Goal: Task Accomplishment & Management: Use online tool/utility

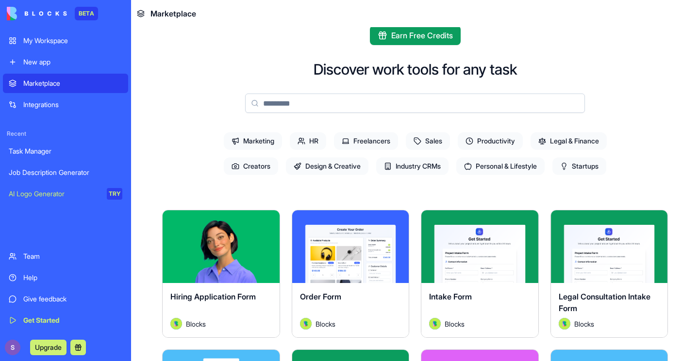
scroll to position [9, 0]
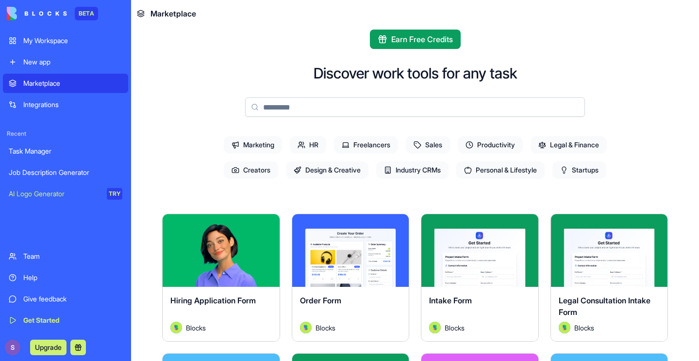
click at [69, 61] on div "New app" at bounding box center [72, 62] width 99 height 10
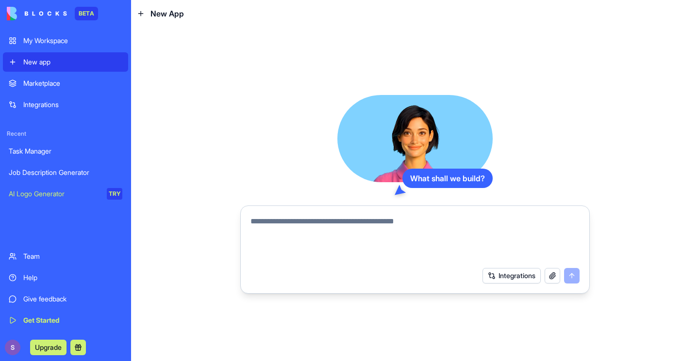
click at [348, 227] on textarea at bounding box center [414, 239] width 329 height 47
click at [517, 273] on button "Integrations" at bounding box center [511, 276] width 58 height 16
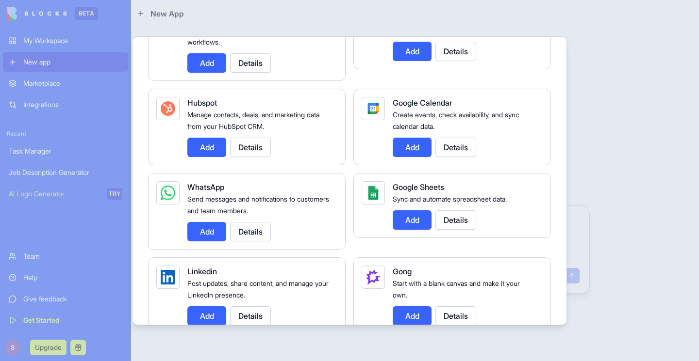
scroll to position [376, 0]
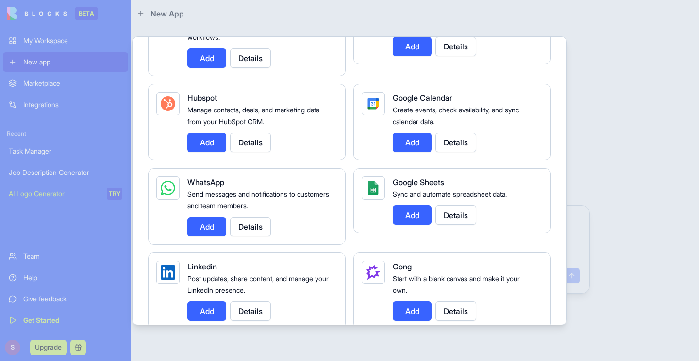
click at [414, 214] on button "Add" at bounding box center [411, 215] width 39 height 19
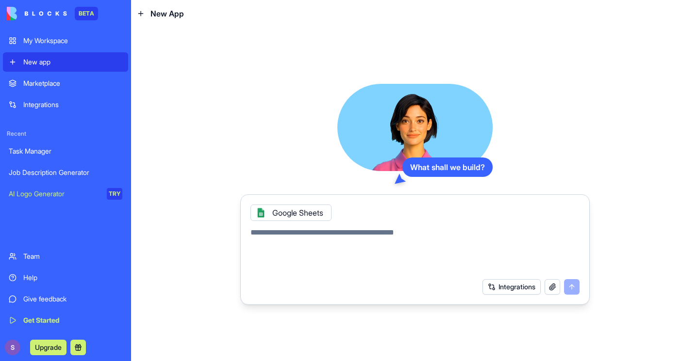
click at [339, 232] on textarea at bounding box center [414, 250] width 329 height 47
click at [514, 284] on button "Integrations" at bounding box center [511, 287] width 58 height 16
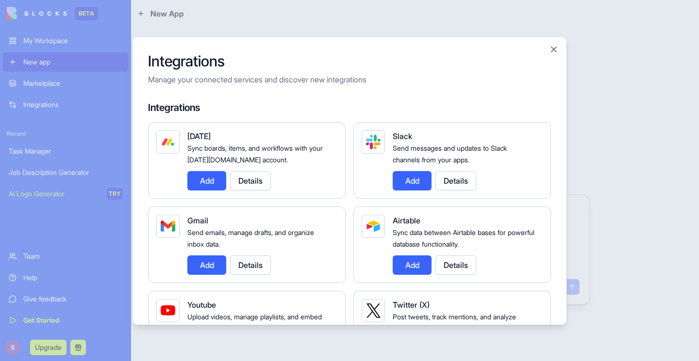
click at [423, 184] on button "Add" at bounding box center [411, 180] width 39 height 19
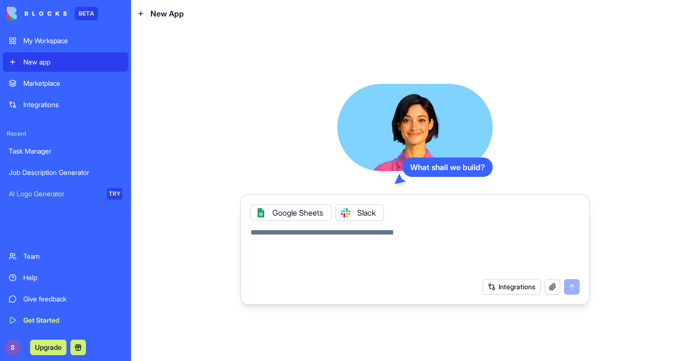
click at [409, 260] on textarea at bounding box center [414, 250] width 329 height 47
click at [347, 211] on icon at bounding box center [345, 213] width 8 height 8
click at [261, 211] on icon at bounding box center [261, 213] width 8 height 8
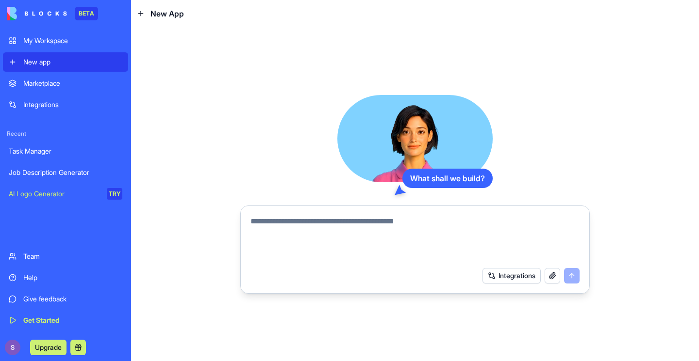
click at [494, 278] on button "Integrations" at bounding box center [511, 276] width 58 height 16
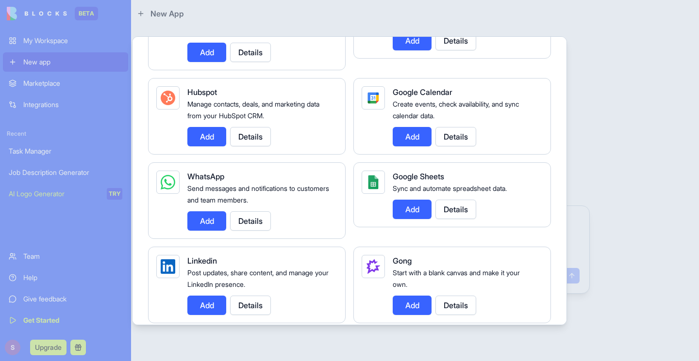
scroll to position [399, 0]
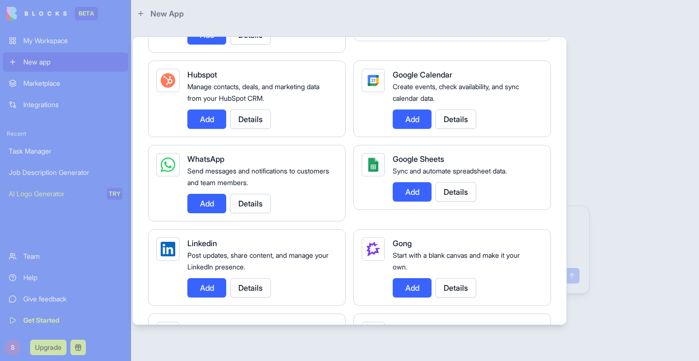
click at [408, 190] on button "Add" at bounding box center [411, 191] width 39 height 19
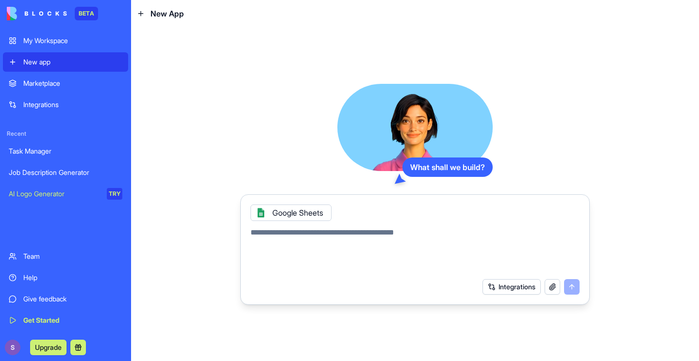
click at [498, 286] on button "Integrations" at bounding box center [511, 287] width 58 height 16
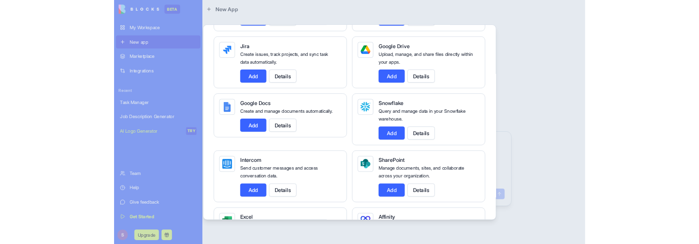
scroll to position [666, 0]
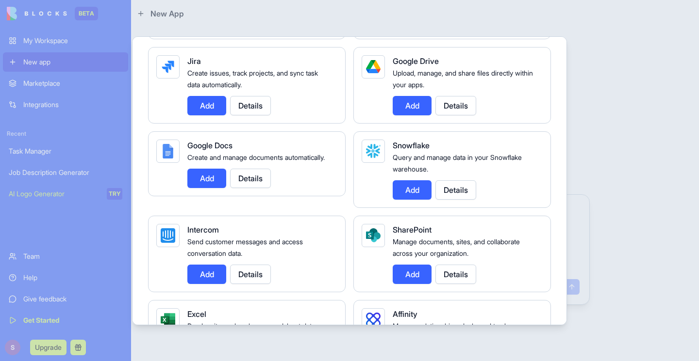
click at [219, 183] on button "Add" at bounding box center [206, 178] width 39 height 19
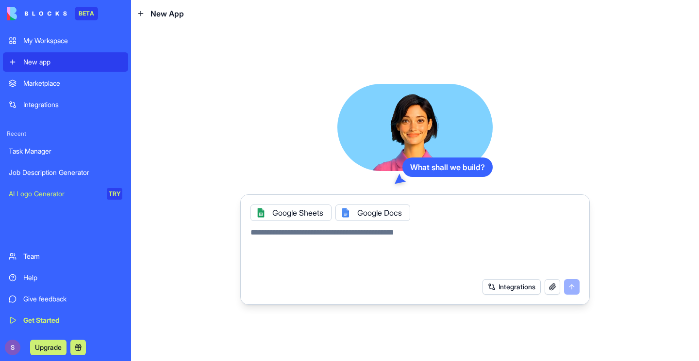
click at [343, 237] on textarea at bounding box center [414, 250] width 329 height 47
type textarea "*"
type textarea "**********"
click at [574, 289] on button "submit" at bounding box center [572, 287] width 16 height 16
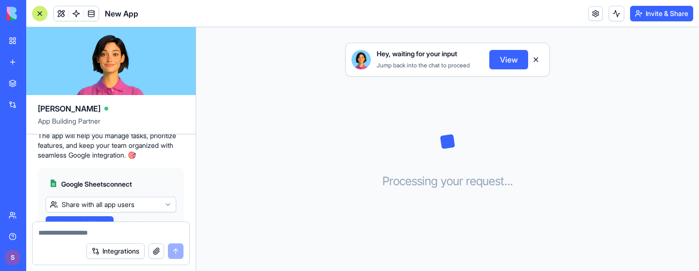
scroll to position [250, 0]
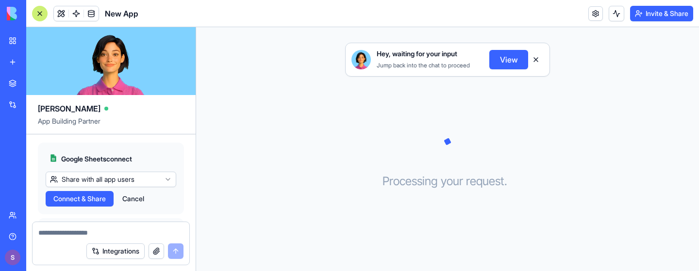
click at [97, 190] on html "BETA My Workspace New app Marketplace Integrations Recent Task Manager Job Desc…" at bounding box center [349, 135] width 699 height 271
click at [93, 204] on span "Connect & Share" at bounding box center [79, 199] width 52 height 10
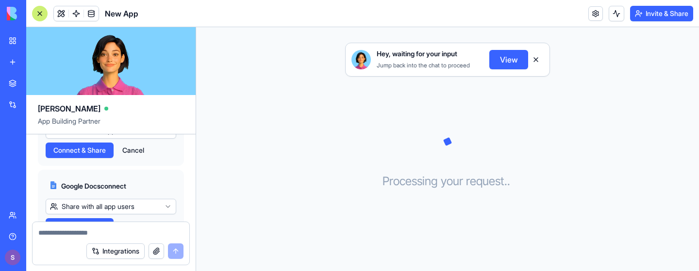
scroll to position [327, 0]
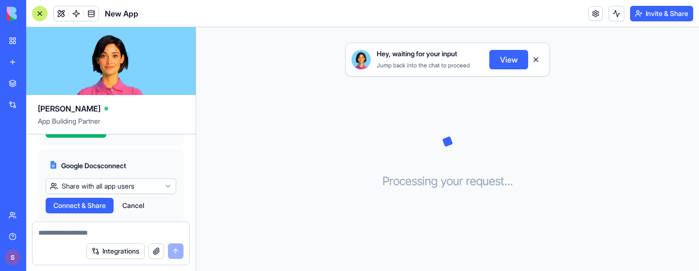
click at [96, 211] on span "Connect & Share" at bounding box center [79, 206] width 52 height 10
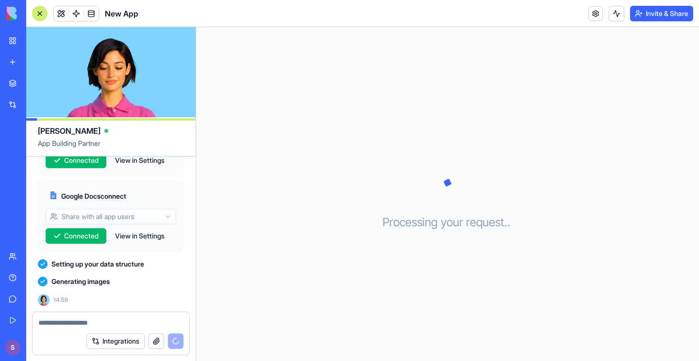
scroll to position [338, 0]
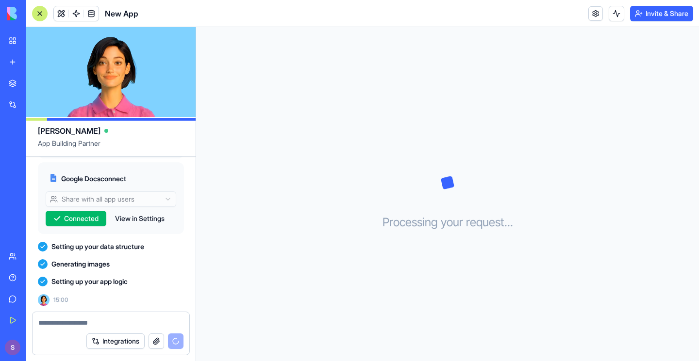
click at [214, 137] on div "Processing your request . . ." at bounding box center [447, 194] width 503 height 334
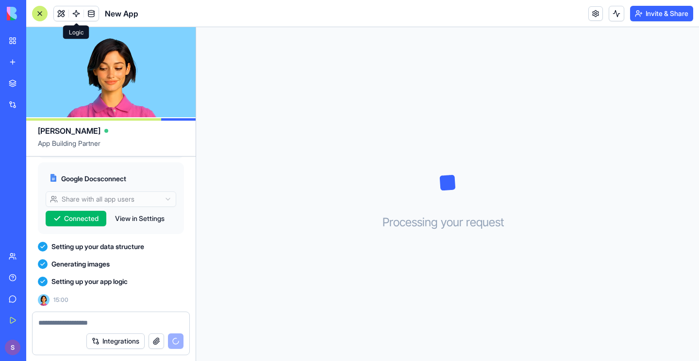
click at [77, 13] on span at bounding box center [76, 13] width 27 height 27
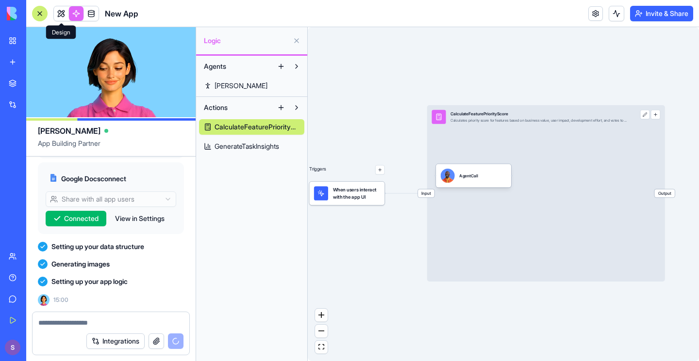
click at [61, 16] on link at bounding box center [61, 13] width 15 height 15
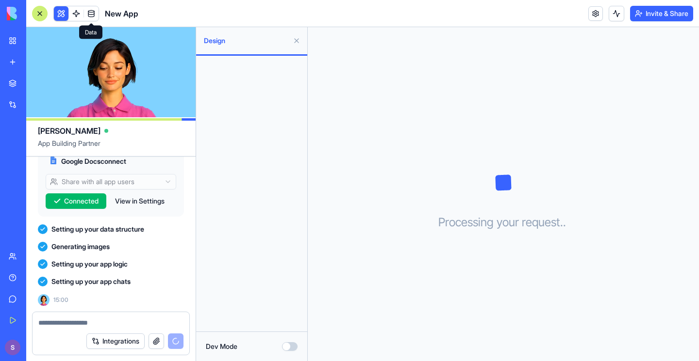
click at [78, 14] on span at bounding box center [91, 13] width 27 height 27
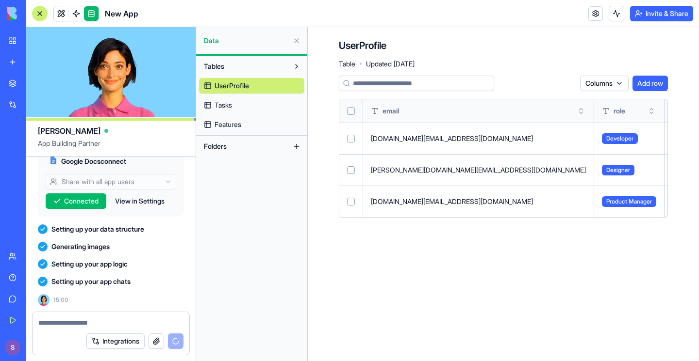
click at [63, 15] on span at bounding box center [76, 13] width 27 height 27
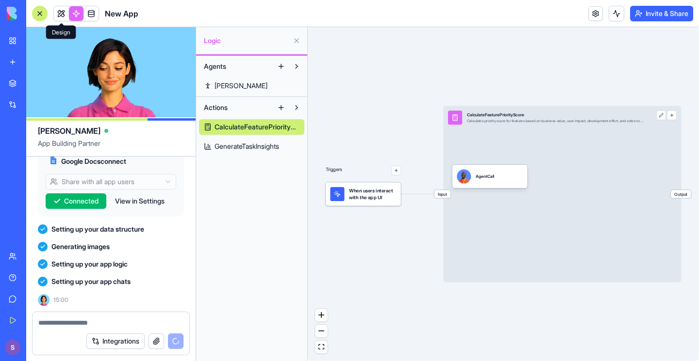
click at [60, 14] on link at bounding box center [61, 13] width 15 height 15
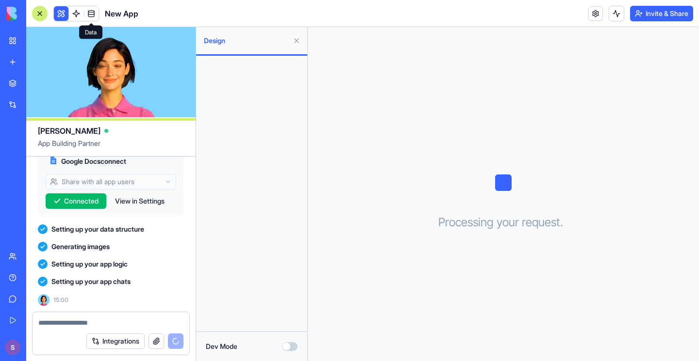
click at [294, 44] on button at bounding box center [297, 41] width 16 height 16
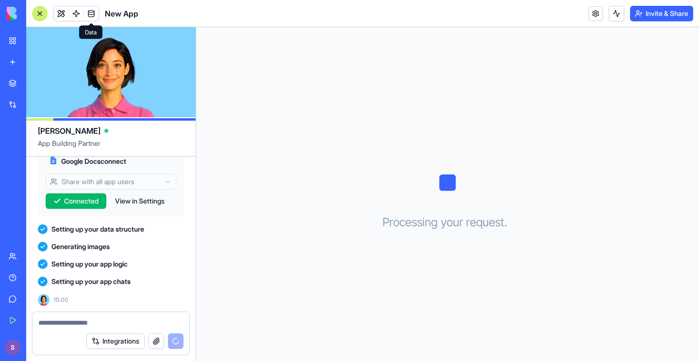
click at [88, 13] on link at bounding box center [91, 13] width 15 height 15
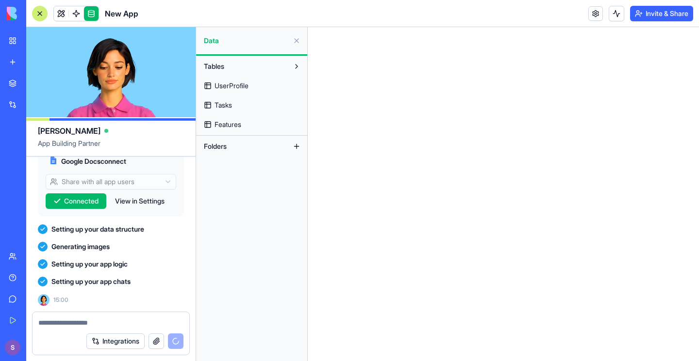
click at [225, 84] on span "UserProfile" at bounding box center [231, 86] width 34 height 10
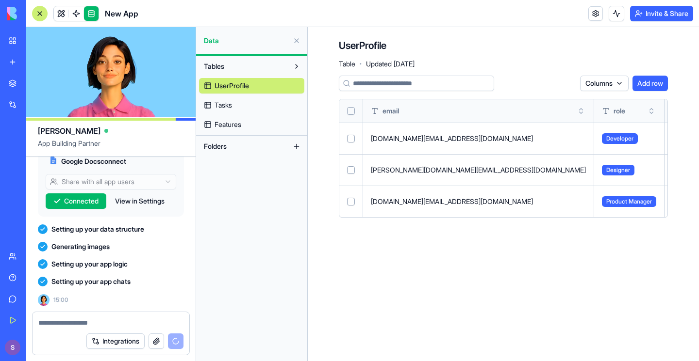
click at [229, 105] on span "Tasks" at bounding box center [222, 105] width 17 height 10
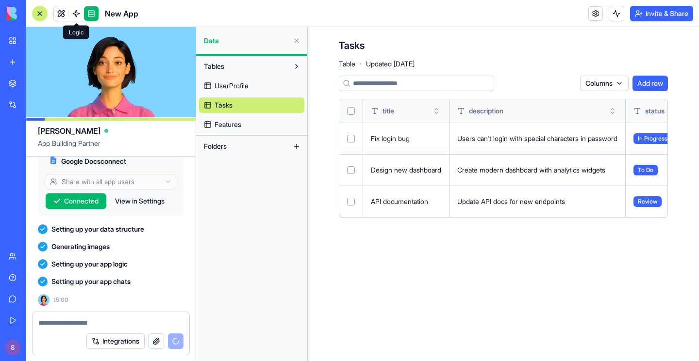
click at [74, 15] on link at bounding box center [76, 13] width 15 height 15
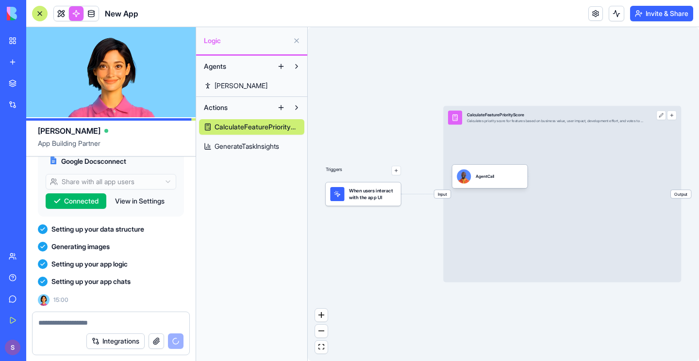
click at [235, 89] on link "[PERSON_NAME]" at bounding box center [251, 86] width 105 height 16
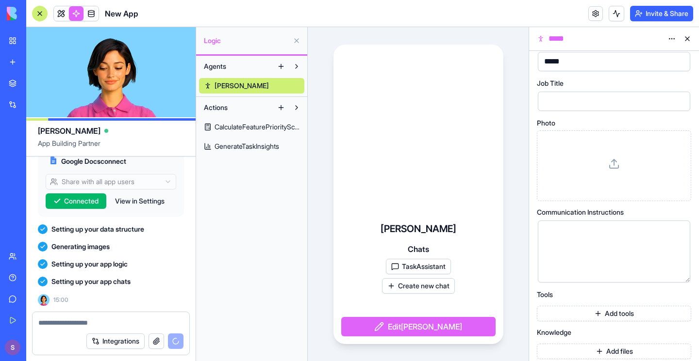
scroll to position [24, 0]
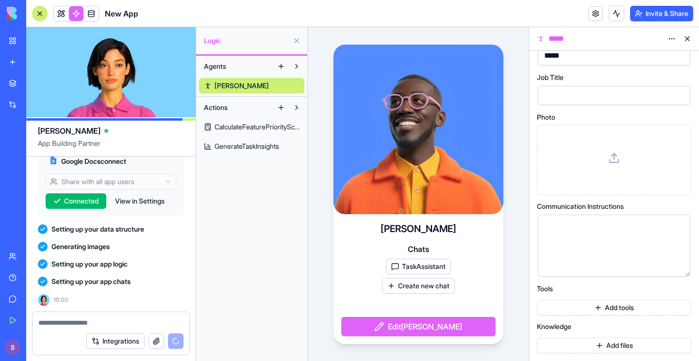
click at [576, 271] on button "Add tools" at bounding box center [613, 308] width 154 height 16
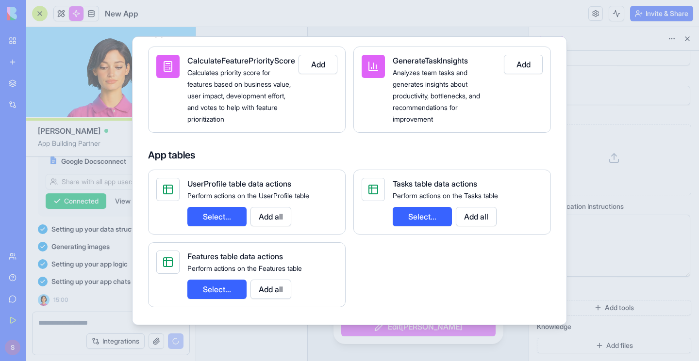
scroll to position [0, 0]
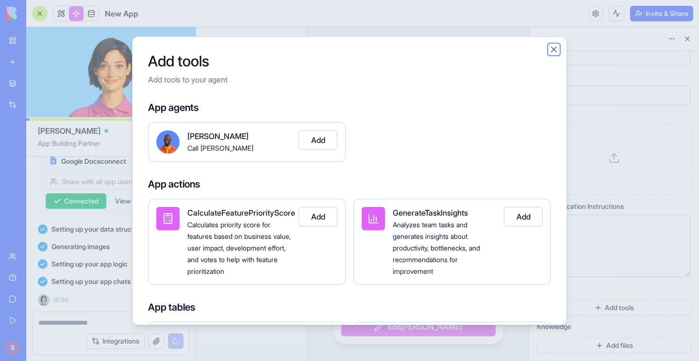
click at [552, 45] on button "Close" at bounding box center [554, 50] width 10 height 10
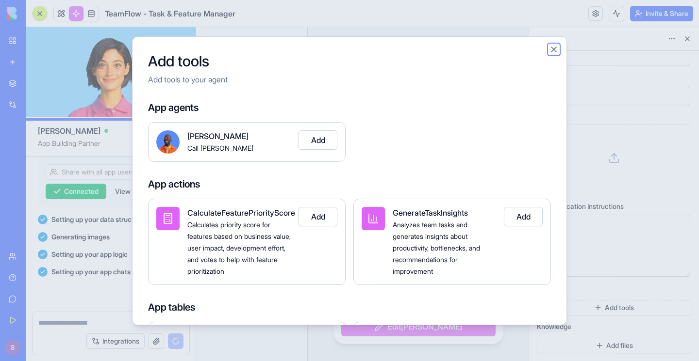
scroll to position [373, 0]
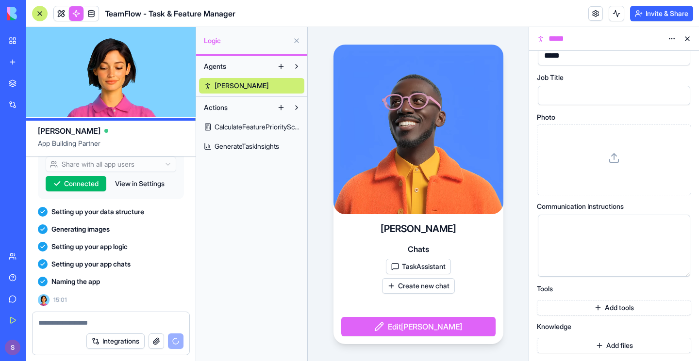
click at [569, 271] on button "Add files" at bounding box center [613, 346] width 154 height 16
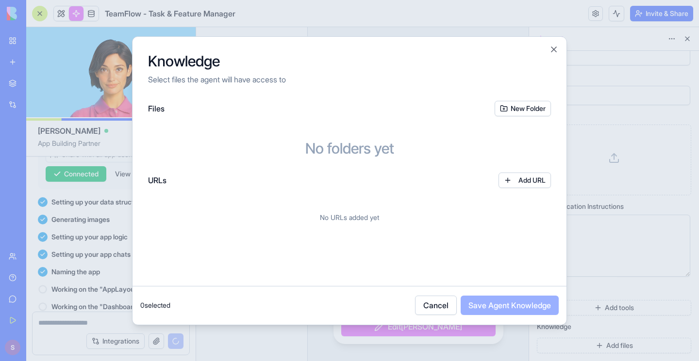
scroll to position [460, 0]
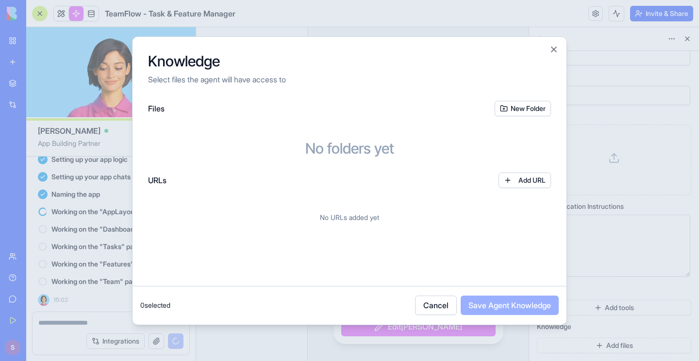
click at [522, 176] on button "Add URL" at bounding box center [524, 181] width 52 height 16
click at [530, 109] on button "New Folder" at bounding box center [522, 109] width 56 height 16
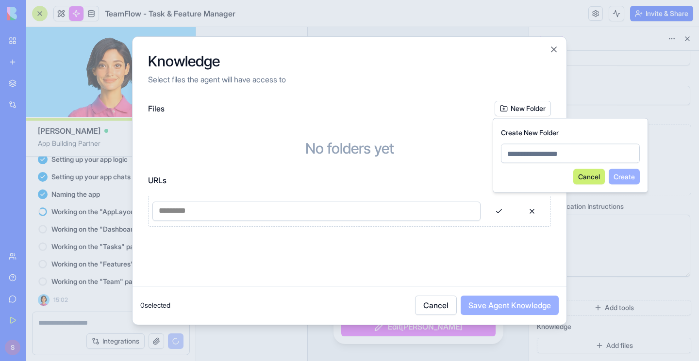
click at [546, 70] on div "Knowledge Select files the agent will have access to" at bounding box center [349, 69] width 434 height 64
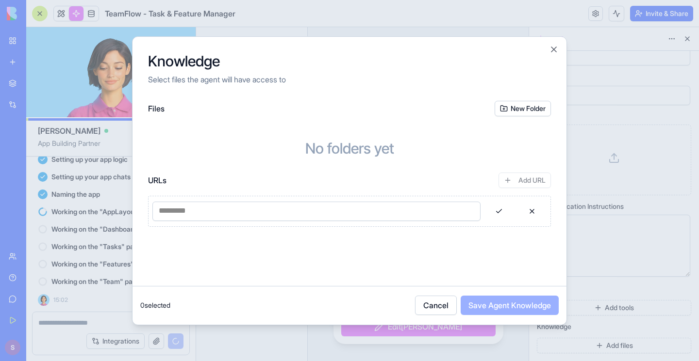
click at [551, 56] on div "Knowledge Select files the agent will have access to" at bounding box center [349, 69] width 434 height 64
click at [552, 47] on button "Close" at bounding box center [554, 50] width 10 height 10
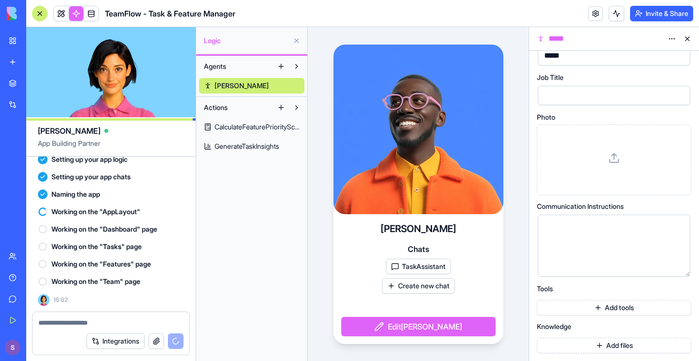
click at [557, 234] on div at bounding box center [605, 245] width 129 height 49
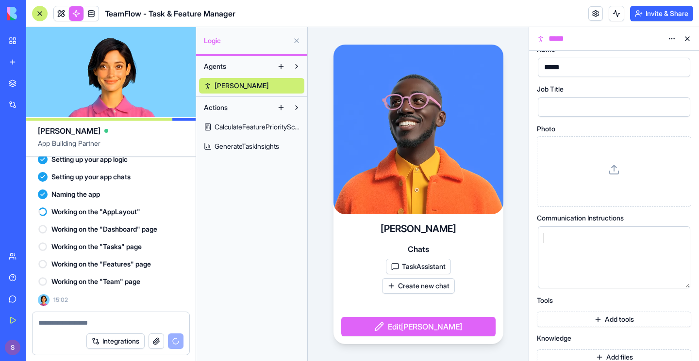
scroll to position [0, 0]
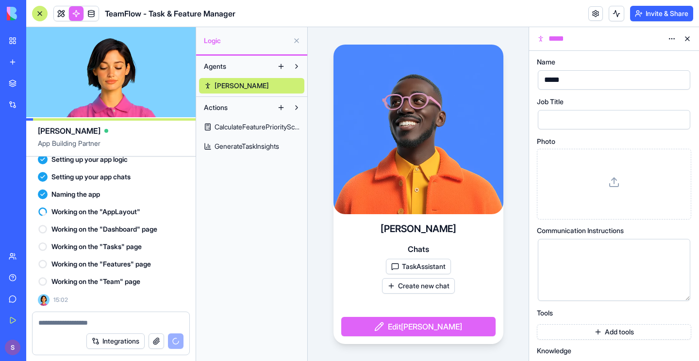
click at [429, 270] on button "TaskAssistant" at bounding box center [418, 267] width 65 height 16
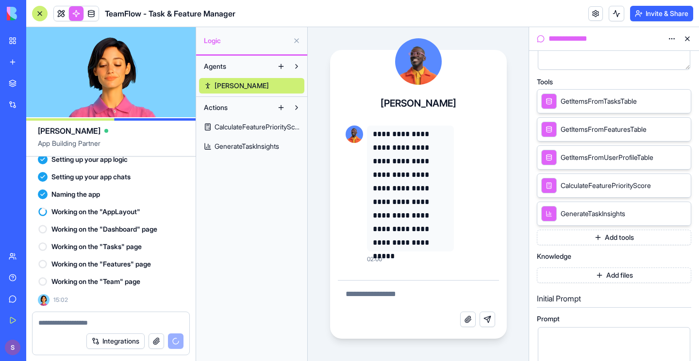
scroll to position [111, 0]
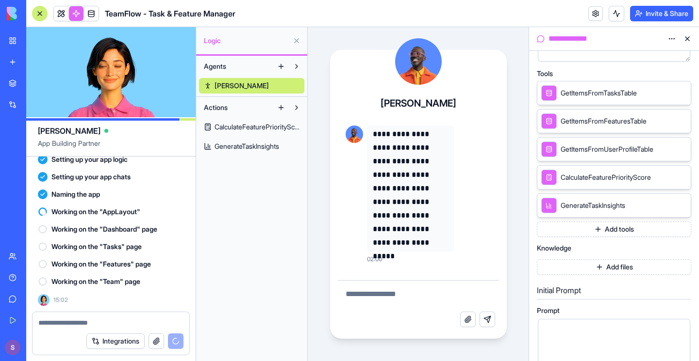
click at [608, 231] on button "Add tools" at bounding box center [613, 230] width 154 height 16
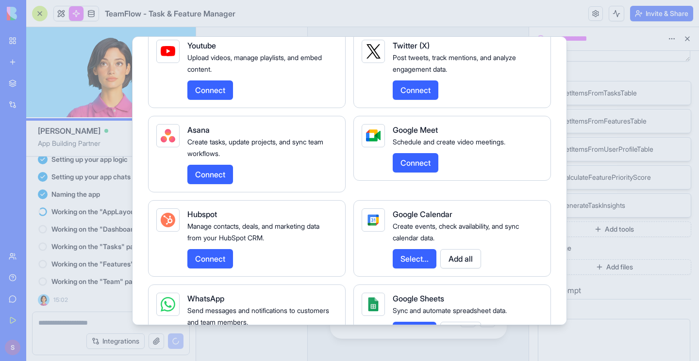
scroll to position [1333, 0]
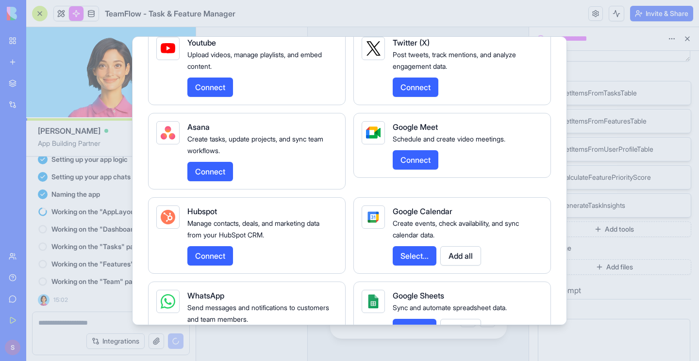
click at [429, 266] on button "Select..." at bounding box center [414, 255] width 44 height 19
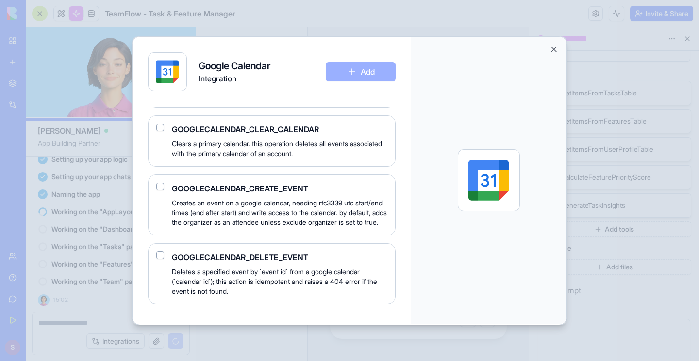
scroll to position [297, 0]
drag, startPoint x: 247, startPoint y: 187, endPoint x: 282, endPoint y: 187, distance: 34.4
click at [282, 187] on span "GOOGLECALENDAR_CREATE_EVENT" at bounding box center [279, 189] width 215 height 12
click at [349, 188] on span "GOOGLECALENDAR_CREATE_EVENT" at bounding box center [279, 189] width 215 height 12
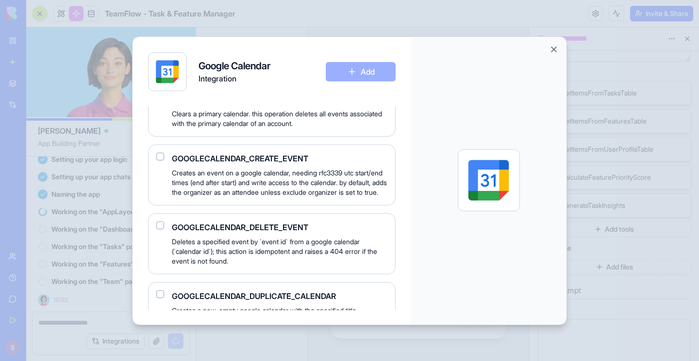
scroll to position [331, 0]
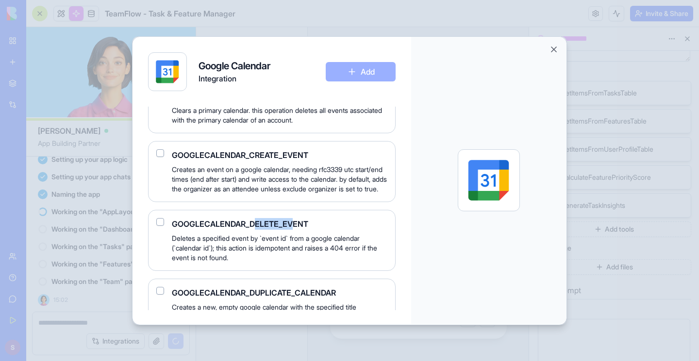
drag, startPoint x: 285, startPoint y: 233, endPoint x: 295, endPoint y: 233, distance: 10.7
click at [295, 230] on span "GOOGLECALENDAR_DELETE_EVENT" at bounding box center [279, 224] width 215 height 12
click at [244, 261] on span "Deletes a specified event by `event id` from a google calendar (`calendar id`);…" at bounding box center [279, 248] width 215 height 29
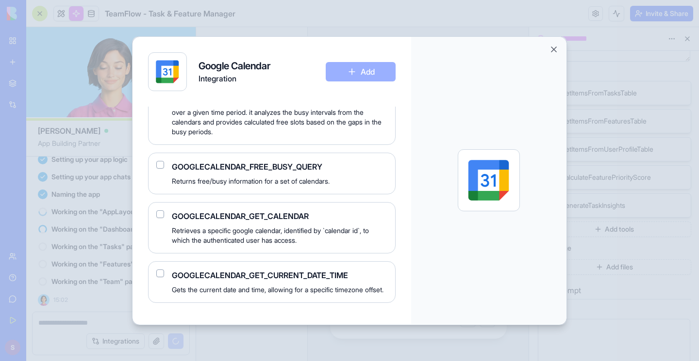
scroll to position [988, 0]
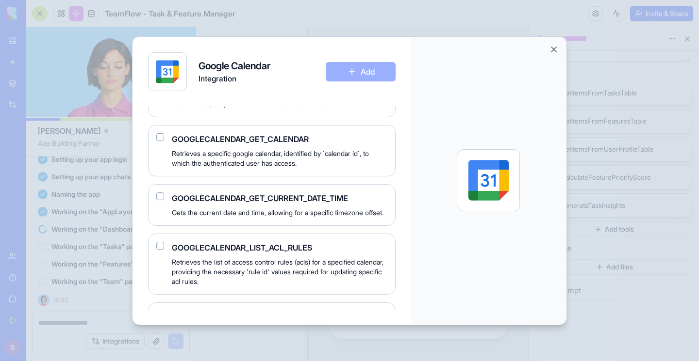
click at [159, 200] on button "button" at bounding box center [160, 197] width 8 height 8
click at [159, 141] on button "button" at bounding box center [160, 137] width 8 height 8
click at [161, 92] on button "button" at bounding box center [160, 88] width 8 height 8
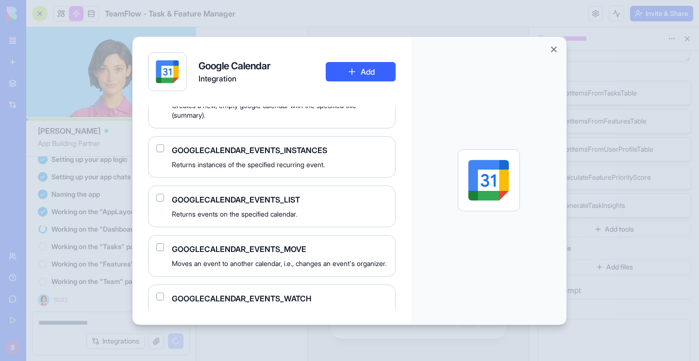
scroll to position [0, 0]
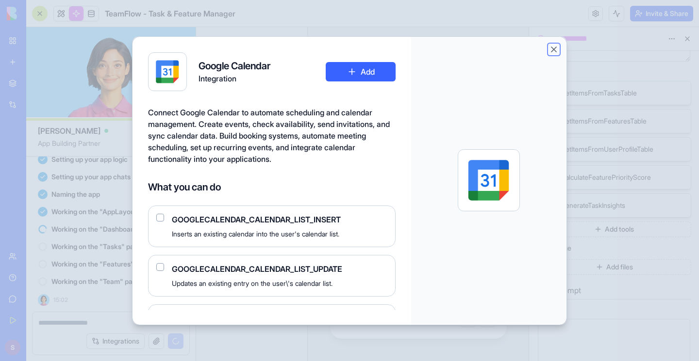
click at [553, 49] on button "Close" at bounding box center [554, 50] width 10 height 10
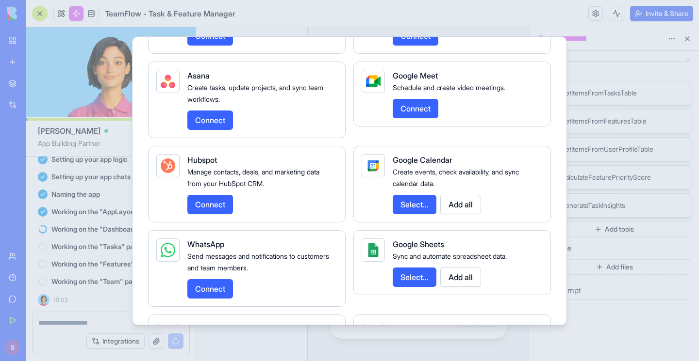
scroll to position [650, 0]
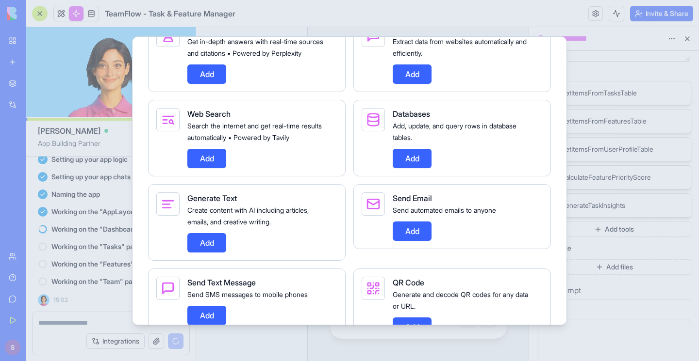
click at [259, 168] on div "Add" at bounding box center [258, 158] width 142 height 19
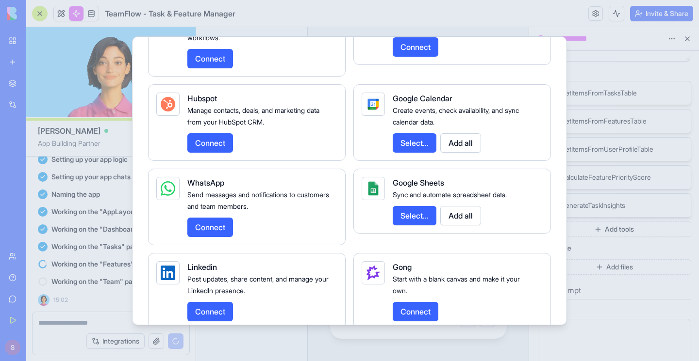
scroll to position [1476, 0]
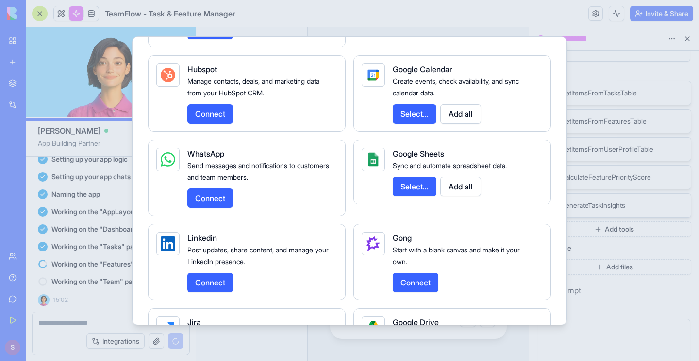
click at [422, 74] on span "Google Calendar" at bounding box center [422, 70] width 60 height 10
click at [431, 124] on button "Select..." at bounding box center [414, 113] width 44 height 19
click at [416, 124] on button "Select..." at bounding box center [414, 113] width 44 height 19
click at [419, 124] on button "Select..." at bounding box center [414, 113] width 44 height 19
click at [424, 124] on button "Select..." at bounding box center [414, 113] width 44 height 19
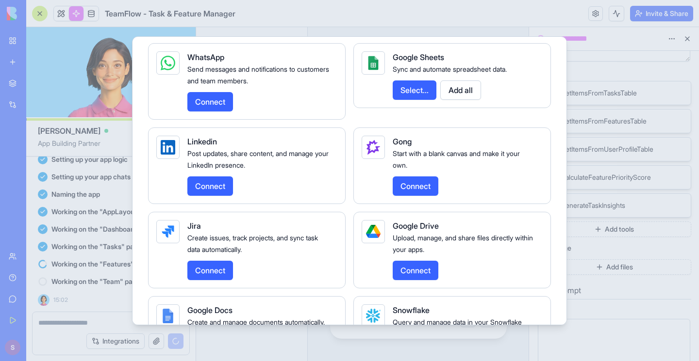
scroll to position [1559, 0]
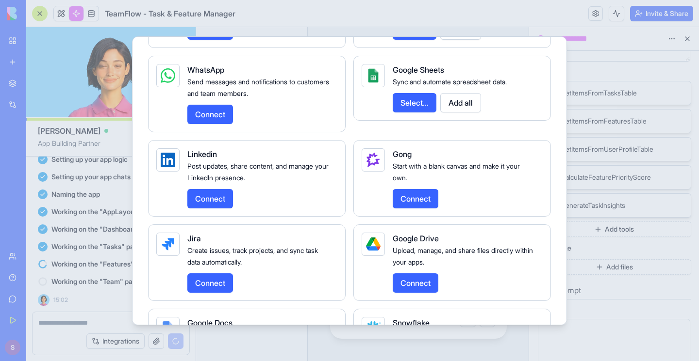
click at [420, 113] on div "Google Sheets Sync and automate spreadsheet data. Select... Add all" at bounding box center [463, 88] width 142 height 49
click at [418, 113] on button "Select..." at bounding box center [414, 102] width 44 height 19
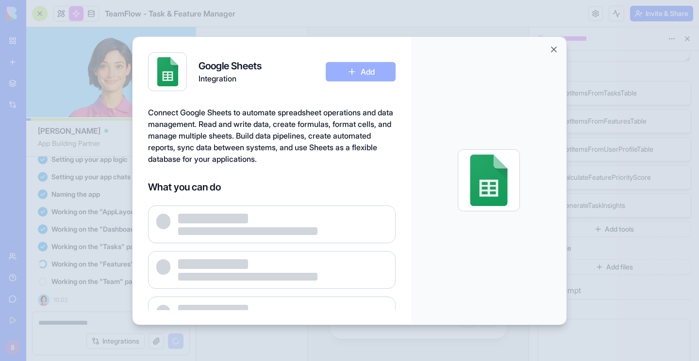
click at [336, 147] on span "Connect Google Sheets to automate spreadsheet operations and data management. R…" at bounding box center [270, 136] width 245 height 56
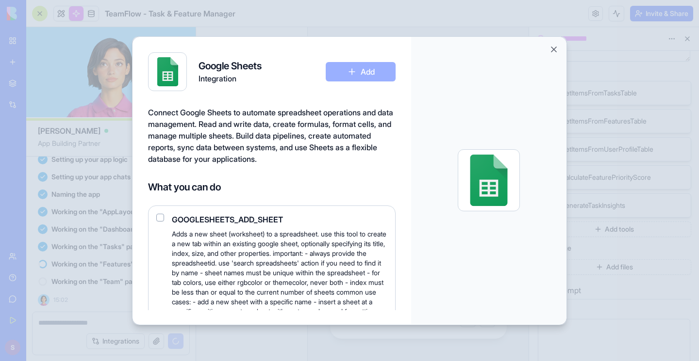
click at [561, 48] on div at bounding box center [488, 181] width 155 height 288
click at [553, 48] on button "Close" at bounding box center [554, 50] width 10 height 10
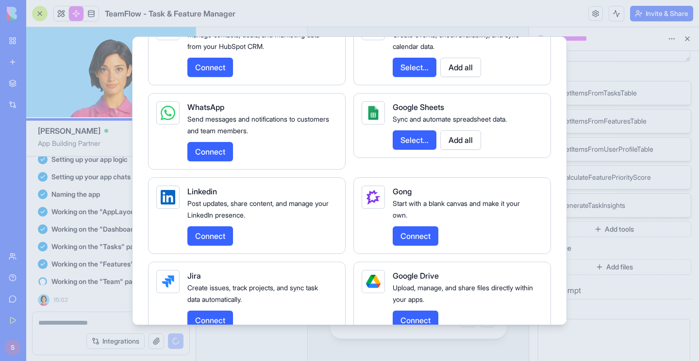
scroll to position [1518, 0]
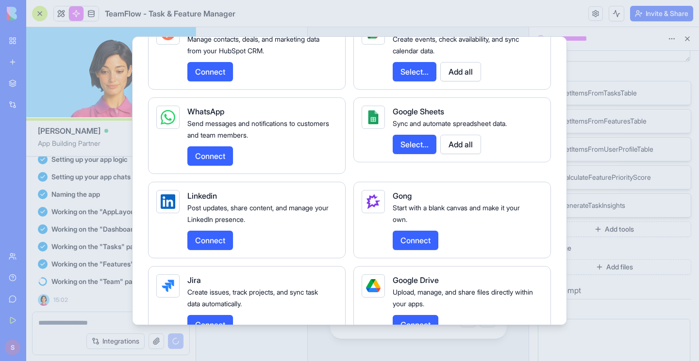
click at [423, 81] on button "Select..." at bounding box center [414, 71] width 44 height 19
click at [455, 81] on button "Add all" at bounding box center [460, 71] width 41 height 19
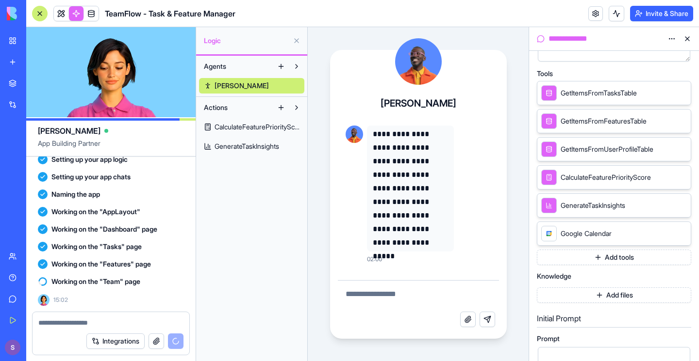
click at [591, 228] on div "Google Calendar" at bounding box center [576, 234] width 70 height 16
click at [668, 235] on icon at bounding box center [669, 233] width 8 height 8
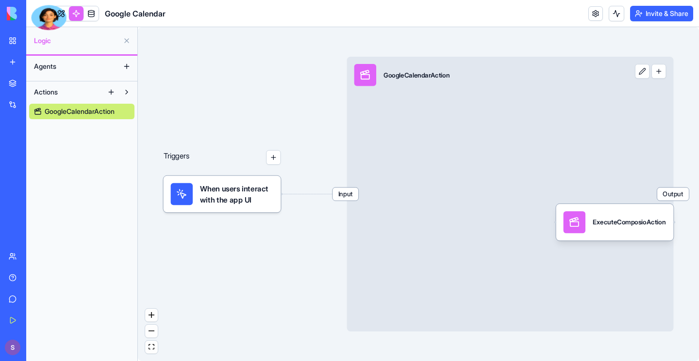
click at [669, 233] on div "Triggers When users interact with the app UI Input GoogleCalendarAction Output …" at bounding box center [418, 194] width 561 height 334
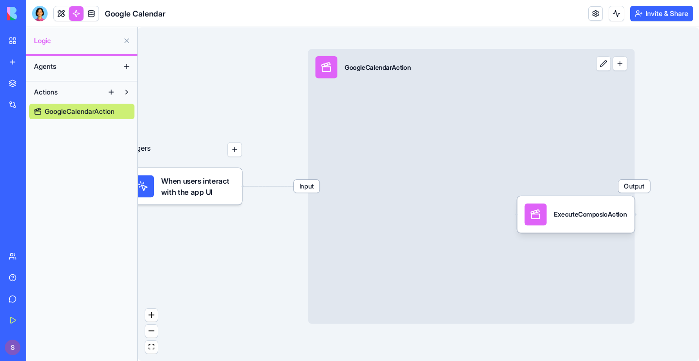
drag, startPoint x: 444, startPoint y: 189, endPoint x: 440, endPoint y: 146, distance: 42.8
click at [440, 146] on div "Input GoogleCalendarAction Output" at bounding box center [471, 186] width 326 height 275
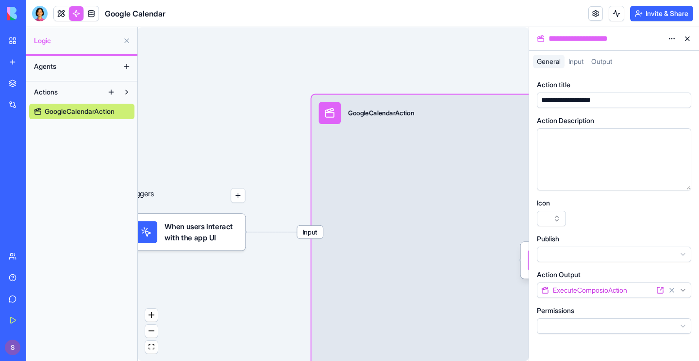
click at [102, 71] on button "Agents" at bounding box center [74, 67] width 90 height 16
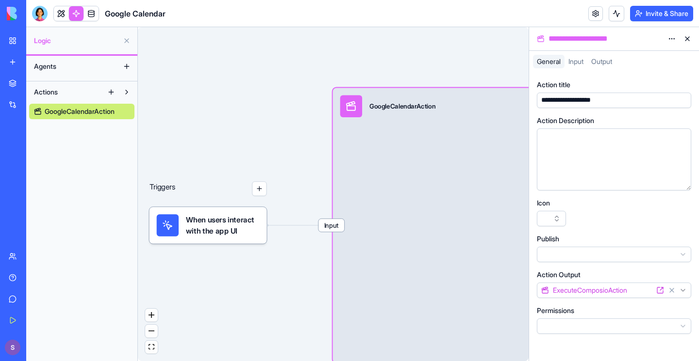
click at [59, 66] on button "Agents" at bounding box center [74, 67] width 90 height 16
click at [128, 63] on button at bounding box center [127, 67] width 16 height 16
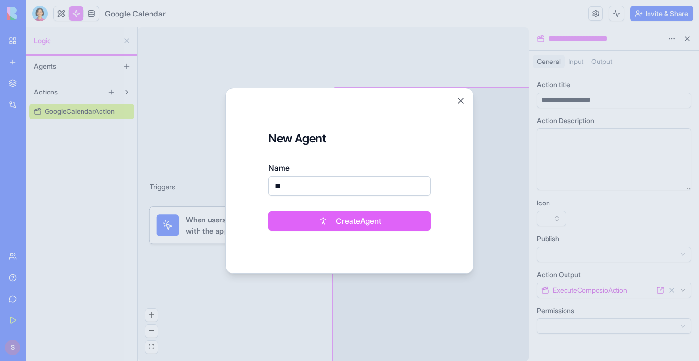
type input "**"
click at [268, 211] on button "Create Agent" at bounding box center [349, 220] width 162 height 19
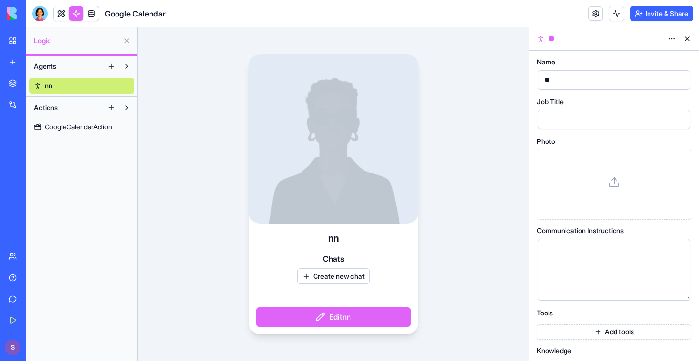
click at [608, 271] on button "Add tools" at bounding box center [613, 333] width 154 height 16
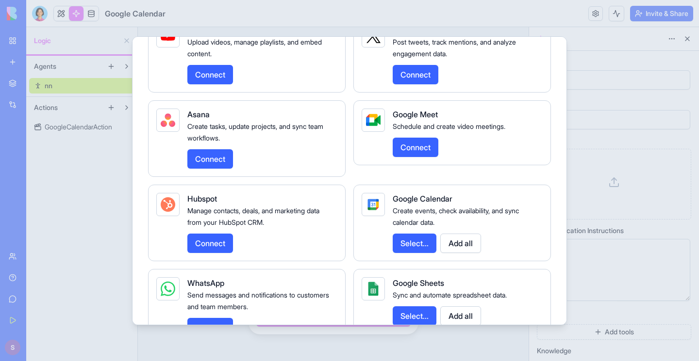
scroll to position [1142, 0]
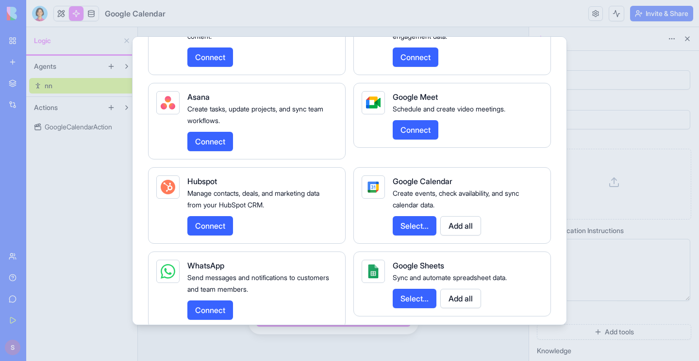
click at [411, 236] on button "Select..." at bounding box center [414, 225] width 44 height 19
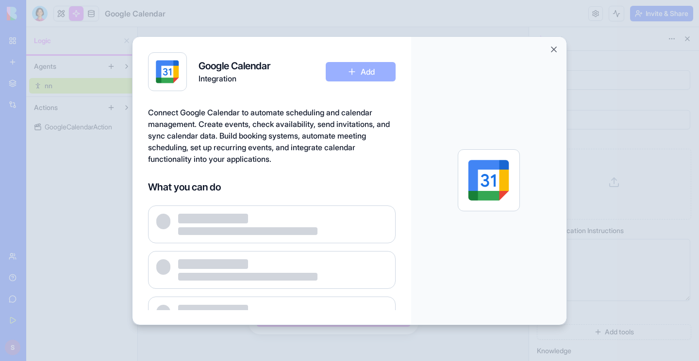
scroll to position [24, 0]
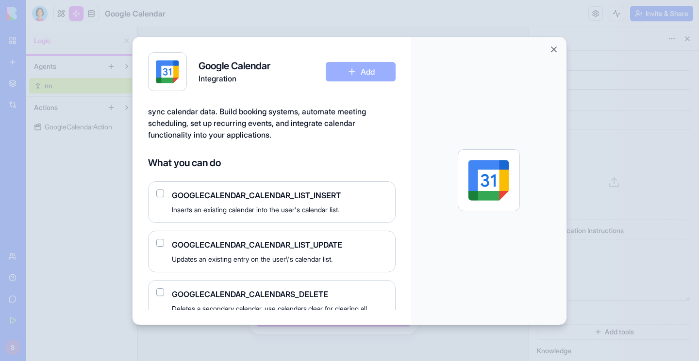
click at [289, 152] on div "Connect Google Calendar to automate scheduling and calendar management. Create …" at bounding box center [271, 209] width 247 height 204
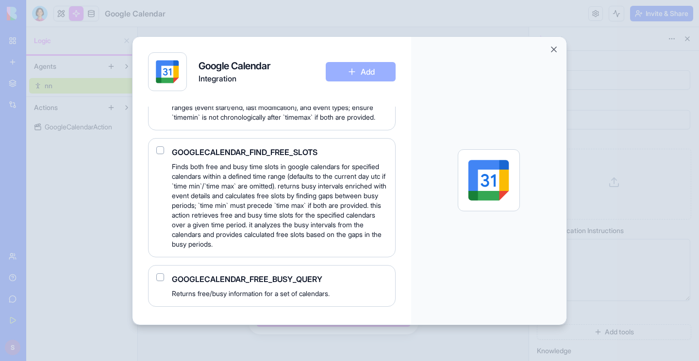
scroll to position [805, 0]
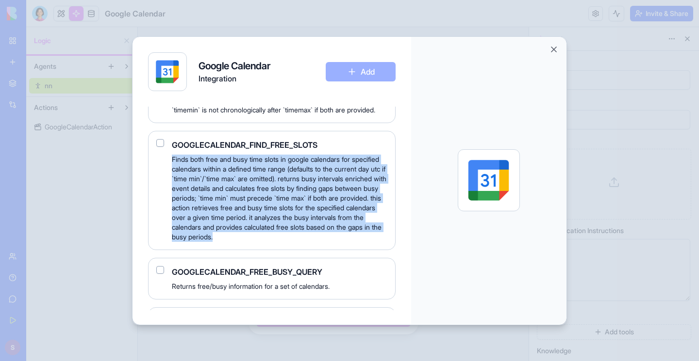
drag, startPoint x: 171, startPoint y: 188, endPoint x: 339, endPoint y: 280, distance: 191.0
click at [339, 271] on div "GOOGLECALENDAR_CALENDAR_LIST_INSERT Inserts an existing calendar into the user'…" at bounding box center [271, 258] width 247 height 1717
drag, startPoint x: 170, startPoint y: 164, endPoint x: 351, endPoint y: 267, distance: 207.9
click at [351, 250] on div "GOOGLECALENDAR_FIND_FREE_SLOTS Finds both free and busy time slots in google ca…" at bounding box center [271, 190] width 247 height 119
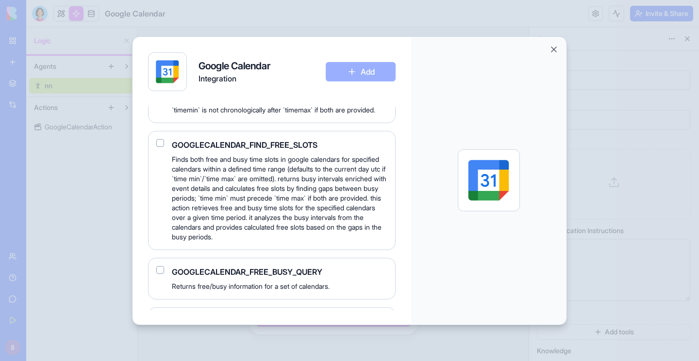
click at [368, 242] on span "Finds both free and busy time slots in google calendars for specified calendars…" at bounding box center [279, 198] width 215 height 87
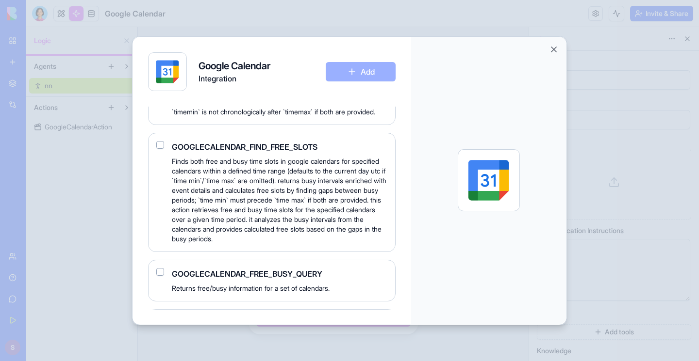
scroll to position [801, 0]
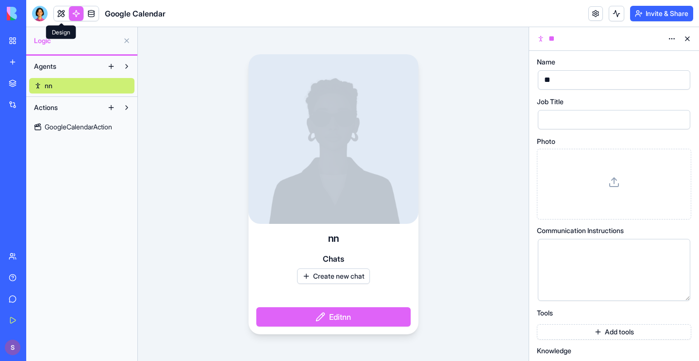
click at [65, 13] on link at bounding box center [61, 13] width 15 height 15
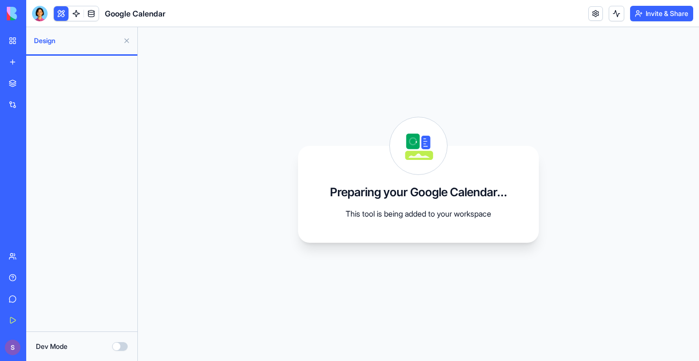
click at [127, 44] on button at bounding box center [127, 41] width 16 height 16
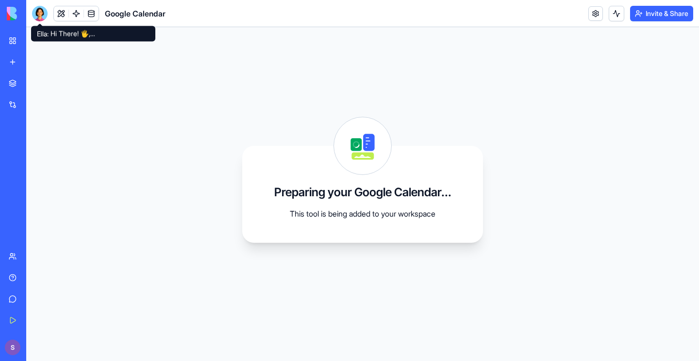
click at [43, 15] on div at bounding box center [40, 14] width 16 height 16
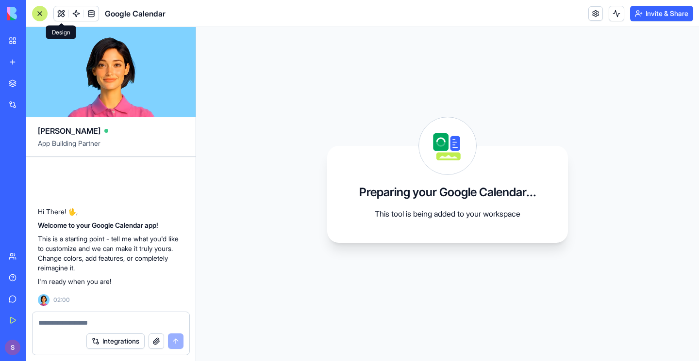
click at [43, 13] on div at bounding box center [40, 14] width 16 height 16
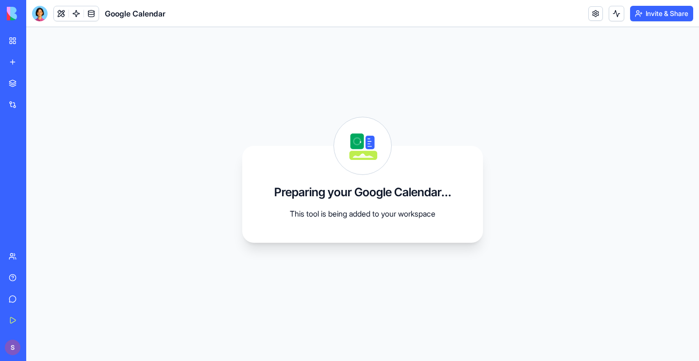
click at [43, 13] on div at bounding box center [40, 14] width 16 height 16
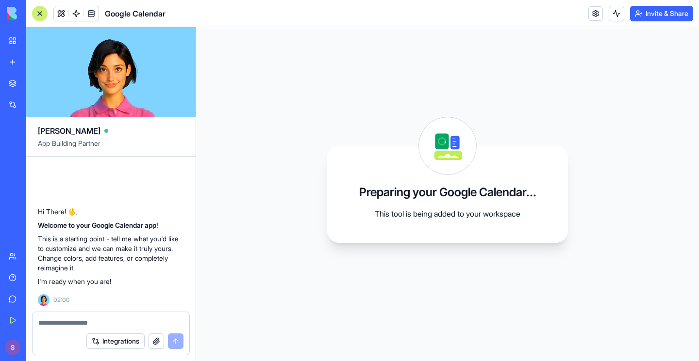
click at [43, 13] on div at bounding box center [40, 14] width 16 height 16
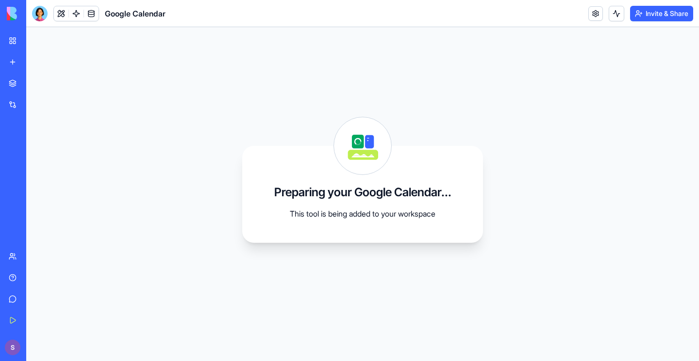
click at [43, 13] on div at bounding box center [40, 14] width 16 height 16
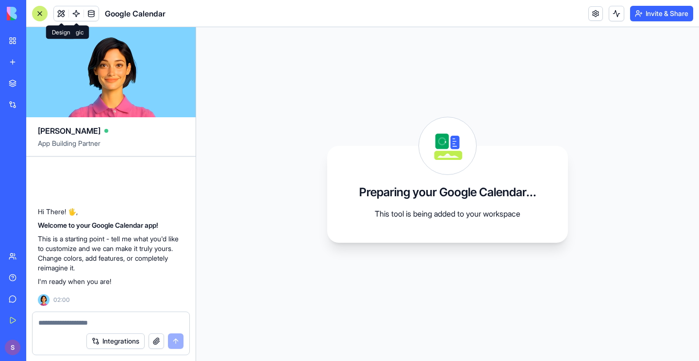
click at [63, 12] on button at bounding box center [61, 13] width 15 height 15
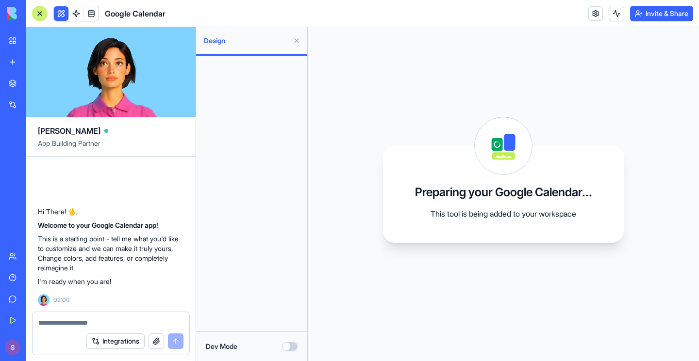
click at [63, 12] on button at bounding box center [61, 13] width 15 height 15
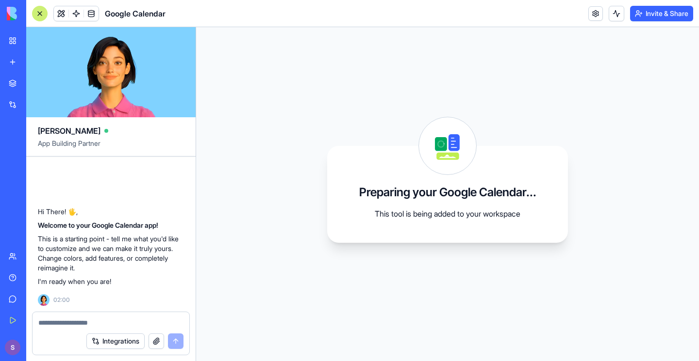
click at [63, 12] on button at bounding box center [61, 13] width 15 height 15
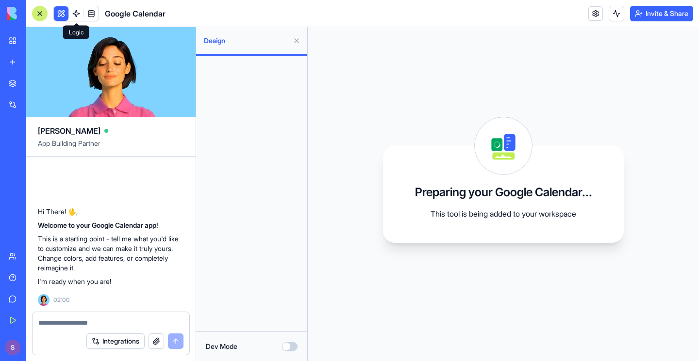
click at [36, 86] on div "Marketplace" at bounding box center [29, 84] width 13 height 10
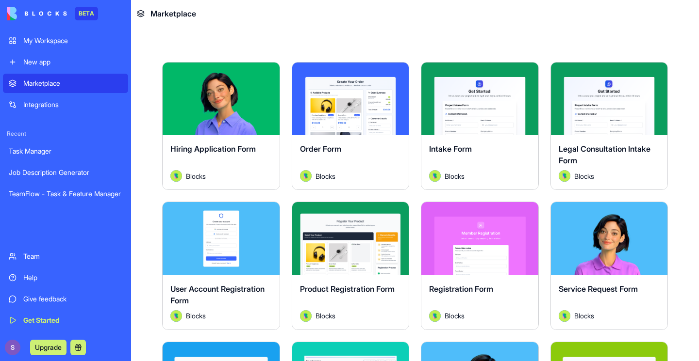
scroll to position [149, 0]
